Goal: Browse casually

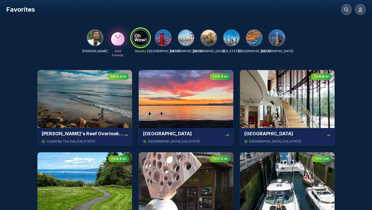
click at [159, 40] on img at bounding box center [162, 37] width 15 height 15
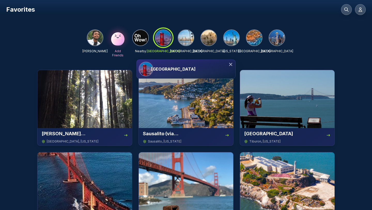
drag, startPoint x: 168, startPoint y: 65, endPoint x: 170, endPoint y: 68, distance: 3.5
click at [170, 68] on h3 "San Francisco" at bounding box center [173, 69] width 44 height 6
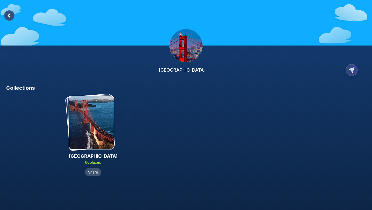
click at [9, 15] on rect at bounding box center [9, 15] width 10 height 10
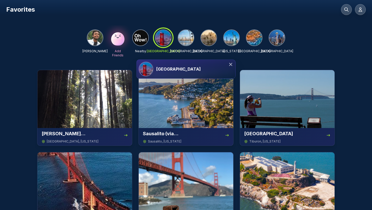
click at [210, 37] on img at bounding box center [208, 37] width 15 height 15
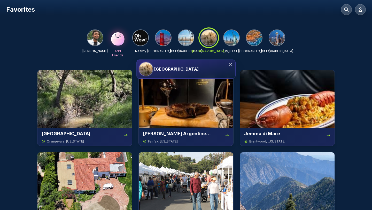
click at [173, 68] on h3 "Los Angeles" at bounding box center [176, 69] width 44 height 6
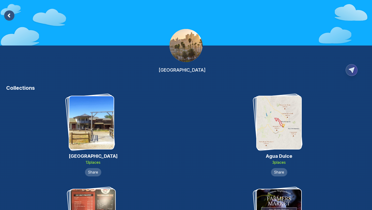
click at [143, 92] on div "Collections" at bounding box center [186, 89] width 372 height 11
click at [13, 15] on rect at bounding box center [9, 15] width 10 height 10
click at [97, 109] on img at bounding box center [91, 122] width 44 height 53
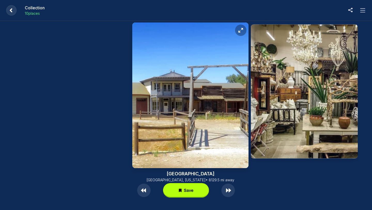
click at [13, 13] on rect at bounding box center [11, 10] width 10 height 10
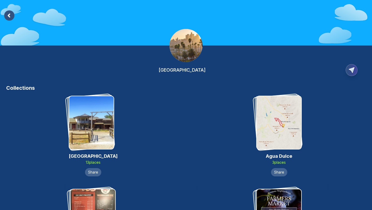
click at [143, 89] on h3 "Collections" at bounding box center [186, 87] width 360 height 7
drag, startPoint x: 170, startPoint y: 73, endPoint x: 198, endPoint y: 73, distance: 28.2
click at [143, 73] on div "Los Angeles" at bounding box center [186, 70] width 360 height 16
click at [143, 56] on div "Los Angeles" at bounding box center [186, 42] width 372 height 84
click at [94, 115] on img at bounding box center [91, 122] width 44 height 53
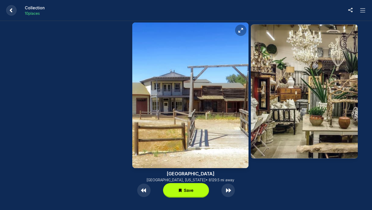
click at [11, 12] on rect at bounding box center [11, 10] width 10 height 10
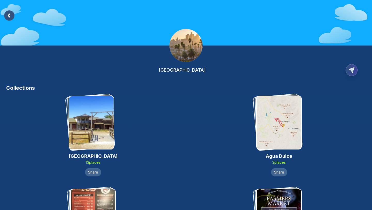
click at [11, 15] on rect at bounding box center [9, 15] width 10 height 10
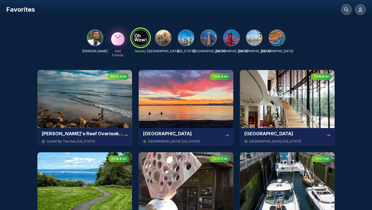
click at [143, 40] on img at bounding box center [162, 37] width 15 height 15
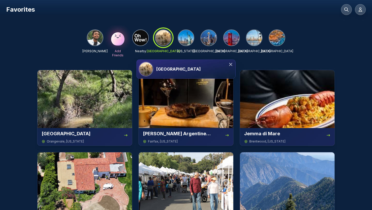
click at [25, 43] on div "NIKHIL AGARWAL Add Friends Nearby Los Angeles New York Seattle San Francisco Sa…" at bounding box center [186, 42] width 372 height 34
click at [143, 7] on div "Favorites" at bounding box center [186, 9] width 360 height 11
click at [143, 38] on img at bounding box center [185, 37] width 15 height 15
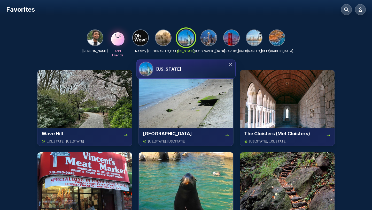
click at [143, 65] on icon at bounding box center [230, 64] width 5 height 5
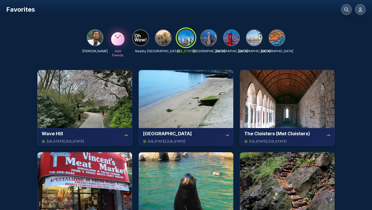
click at [143, 39] on img at bounding box center [231, 37] width 15 height 15
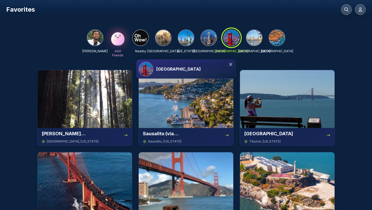
click at [143, 39] on img at bounding box center [208, 37] width 15 height 15
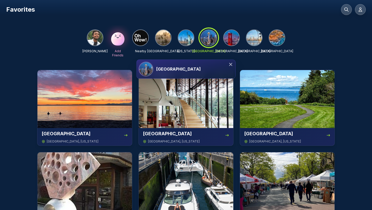
click at [143, 36] on img at bounding box center [162, 37] width 15 height 15
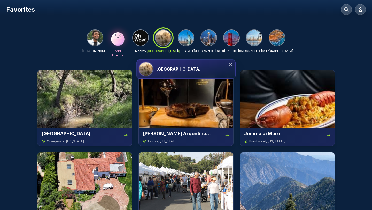
click at [143, 40] on img at bounding box center [276, 37] width 15 height 15
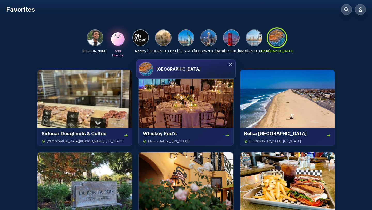
click at [139, 38] on img at bounding box center [140, 37] width 15 height 15
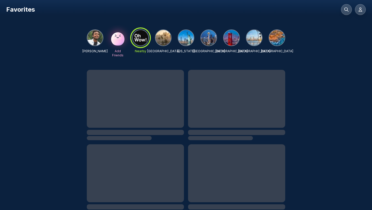
click at [143, 41] on img at bounding box center [162, 37] width 15 height 15
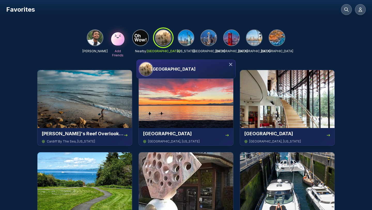
click at [143, 36] on img at bounding box center [208, 37] width 15 height 15
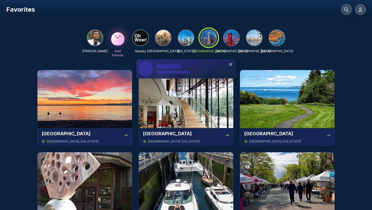
click at [143, 39] on div "NIKHIL AGARWAL Add Friends Nearby Los Angeles New York Seattle San Francisco Sa…" at bounding box center [186, 43] width 198 height 28
click at [143, 41] on img at bounding box center [185, 37] width 15 height 15
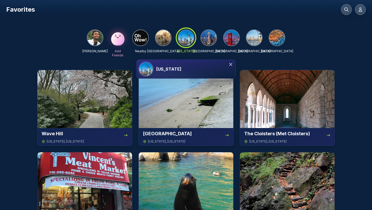
click at [143, 41] on img at bounding box center [253, 37] width 15 height 15
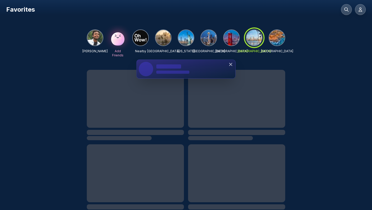
click at [143, 38] on img at bounding box center [231, 37] width 15 height 15
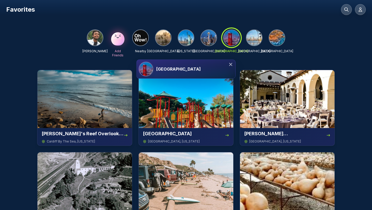
click at [143, 71] on h3 "San Francisco" at bounding box center [178, 69] width 44 height 6
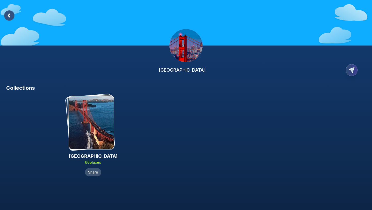
click at [93, 135] on img at bounding box center [91, 122] width 44 height 53
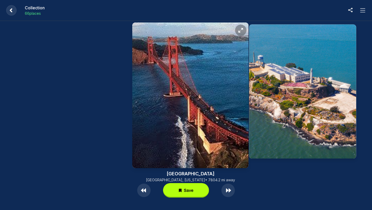
click at [11, 7] on rect at bounding box center [11, 10] width 10 height 10
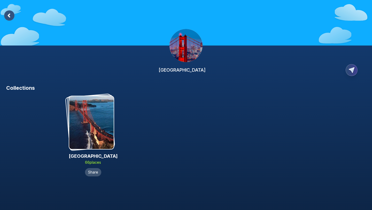
click at [91, 128] on img at bounding box center [91, 122] width 44 height 53
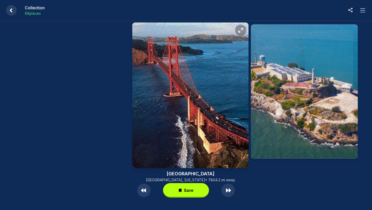
click at [143, 12] on icon at bounding box center [363, 10] width 6 height 6
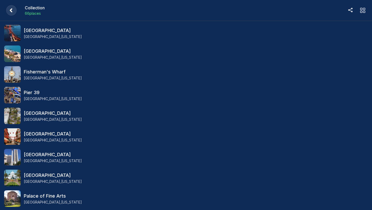
click at [15, 14] on icon at bounding box center [11, 10] width 10 height 10
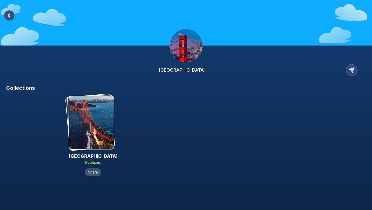
click at [8, 15] on icon at bounding box center [9, 15] width 2 height 3
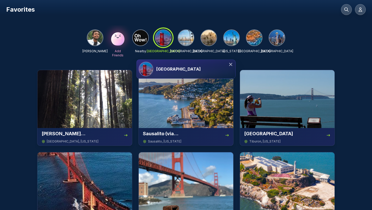
click at [93, 35] on img at bounding box center [94, 37] width 15 height 15
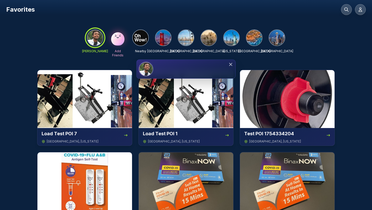
click at [143, 66] on h3 "NIKHIL AGARWAL" at bounding box center [173, 69] width 35 height 6
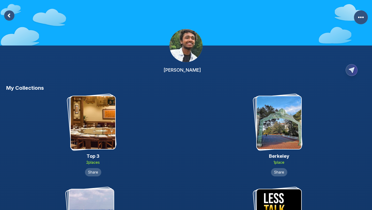
click at [10, 15] on rect at bounding box center [9, 15] width 10 height 10
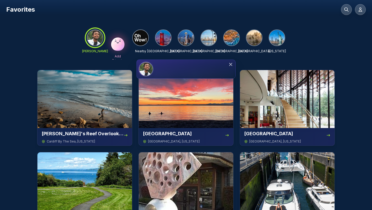
click at [143, 38] on img at bounding box center [208, 37] width 15 height 15
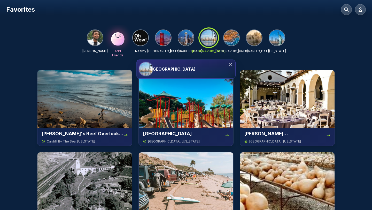
click at [99, 41] on img at bounding box center [94, 37] width 15 height 15
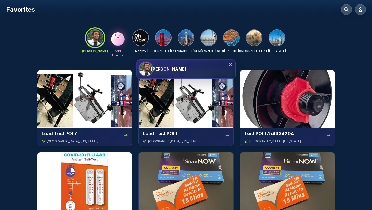
click at [143, 68] on h3 "NIKHIL AGARWAL" at bounding box center [168, 69] width 35 height 6
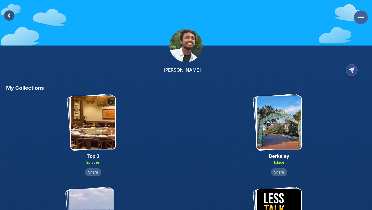
click at [143, 17] on circle "More Options" at bounding box center [363, 18] width 2 height 2
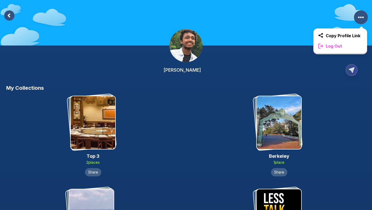
click at [7, 16] on rect at bounding box center [9, 15] width 10 height 10
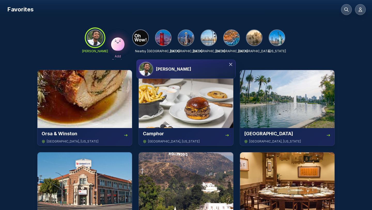
click at [143, 40] on img at bounding box center [185, 37] width 15 height 15
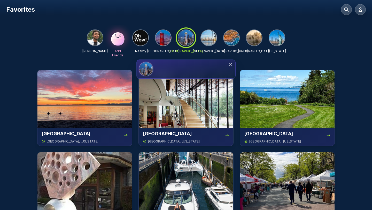
click at [143, 71] on div "Seattle" at bounding box center [194, 69] width 77 height 6
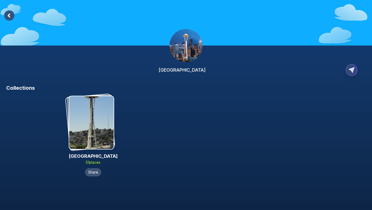
click at [10, 13] on rect at bounding box center [9, 15] width 10 height 10
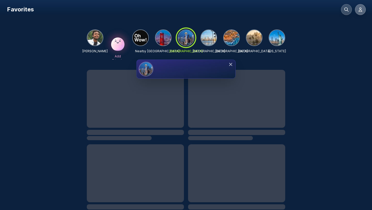
click at [143, 10] on icon at bounding box center [360, 10] width 3 height 4
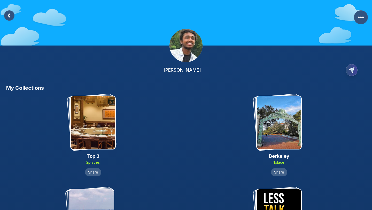
click at [7, 9] on div "NIKHIL AGARWAL" at bounding box center [186, 42] width 372 height 84
click at [8, 13] on rect at bounding box center [9, 15] width 10 height 10
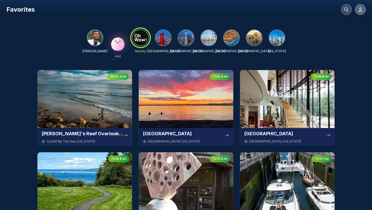
click at [143, 11] on icon at bounding box center [360, 9] width 5 height 5
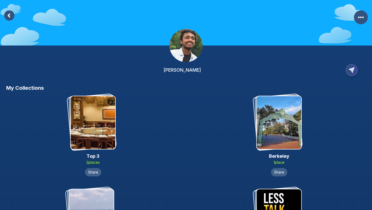
click at [13, 16] on rect at bounding box center [9, 15] width 10 height 10
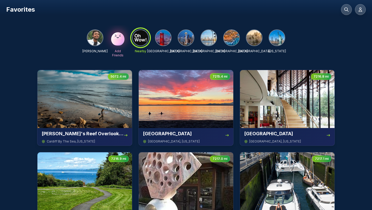
click at [143, 42] on div at bounding box center [163, 37] width 17 height 17
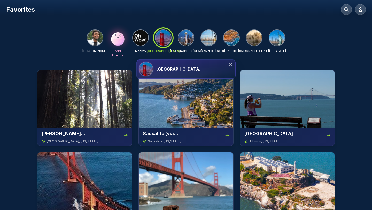
click at [143, 40] on img at bounding box center [185, 37] width 15 height 15
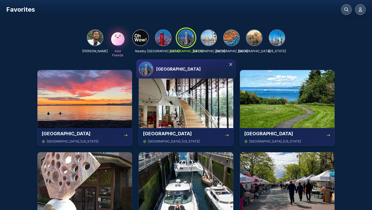
click at [143, 64] on icon at bounding box center [230, 64] width 5 height 5
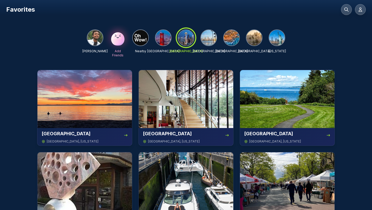
click at [143, 36] on div at bounding box center [186, 37] width 19 height 19
click at [143, 39] on img at bounding box center [208, 37] width 15 height 15
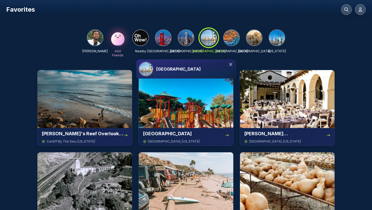
click at [143, 65] on div "San Diego" at bounding box center [186, 69] width 99 height 19
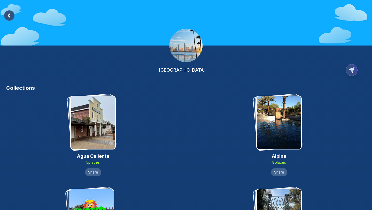
click at [11, 17] on rect at bounding box center [9, 15] width 10 height 10
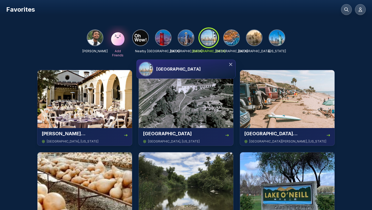
click at [143, 64] on icon at bounding box center [230, 64] width 5 height 5
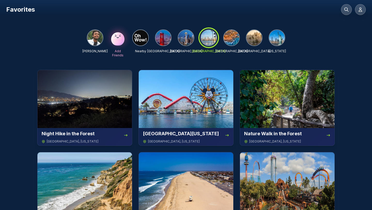
click at [95, 38] on img at bounding box center [94, 37] width 15 height 15
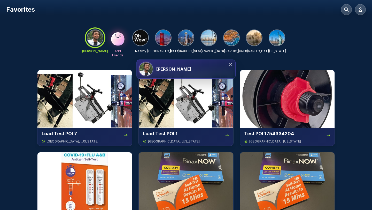
click at [143, 65] on icon at bounding box center [230, 64] width 3 height 3
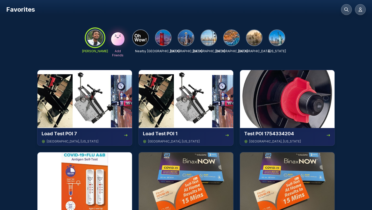
click at [143, 41] on img at bounding box center [231, 37] width 15 height 15
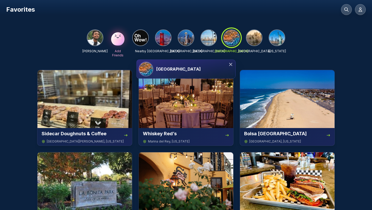
click at [97, 37] on img at bounding box center [94, 37] width 15 height 15
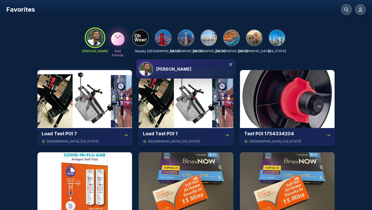
click at [143, 63] on div "NIKHIL AGARWAL" at bounding box center [186, 69] width 99 height 19
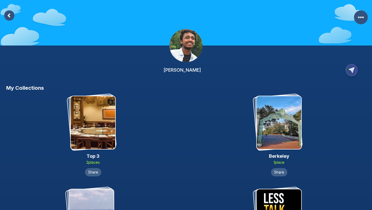
click at [11, 16] on rect at bounding box center [9, 15] width 10 height 10
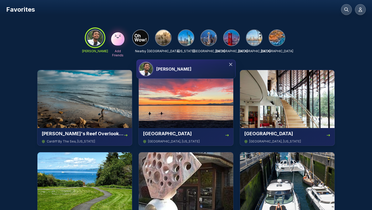
click at [143, 37] on img at bounding box center [231, 37] width 15 height 15
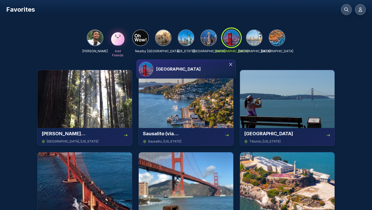
click at [143, 69] on div "San Francisco" at bounding box center [194, 69] width 77 height 6
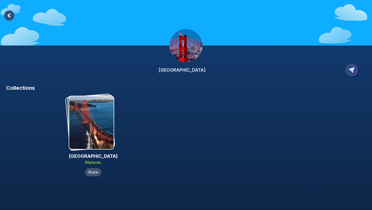
click at [9, 13] on rect at bounding box center [9, 15] width 10 height 10
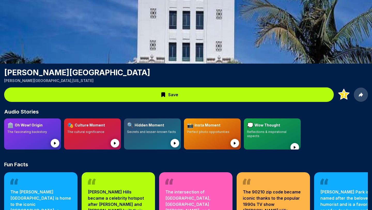
scroll to position [28, 0]
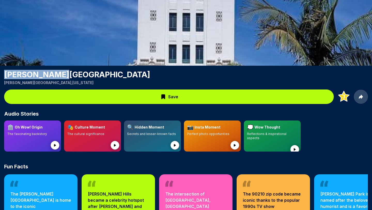
drag, startPoint x: 2, startPoint y: 72, endPoint x: 58, endPoint y: 73, distance: 55.5
click at [58, 73] on div "Beverly Hills Beverly Hills , California" at bounding box center [186, 77] width 372 height 15
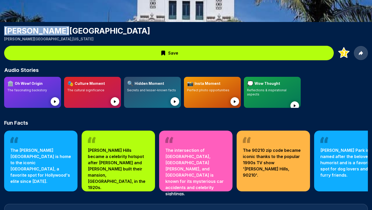
scroll to position [0, 0]
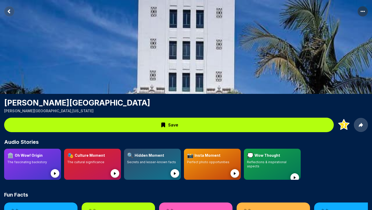
click at [48, 99] on h1 "Beverly Hills" at bounding box center [186, 102] width 364 height 9
drag, startPoint x: 48, startPoint y: 102, endPoint x: 0, endPoint y: 104, distance: 47.8
click at [0, 104] on div "Beverly Hills Beverly Hills , California" at bounding box center [186, 105] width 372 height 15
click at [51, 95] on div "Beverly Hills was added to Beverly Hills View Beverly Hills Beverly Hills , Cal…" at bounding box center [186, 195] width 372 height 391
drag, startPoint x: 45, startPoint y: 103, endPoint x: 58, endPoint y: 103, distance: 13.2
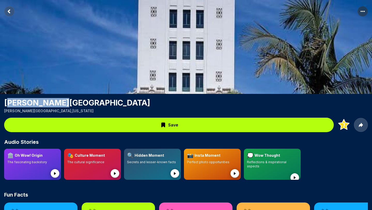
click at [59, 103] on h1 "Beverly Hills" at bounding box center [186, 102] width 364 height 9
